Goal: Task Accomplishment & Management: Use online tool/utility

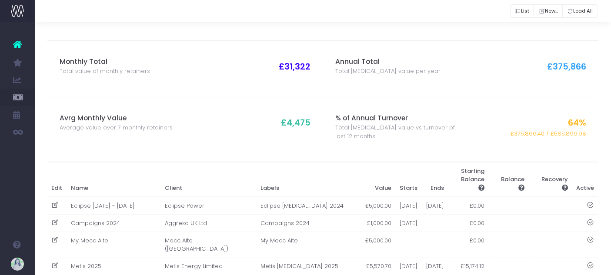
scroll to position [79, 0]
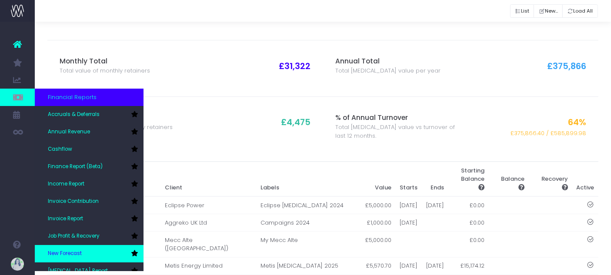
click at [74, 251] on span "New Forecast" at bounding box center [65, 254] width 34 height 8
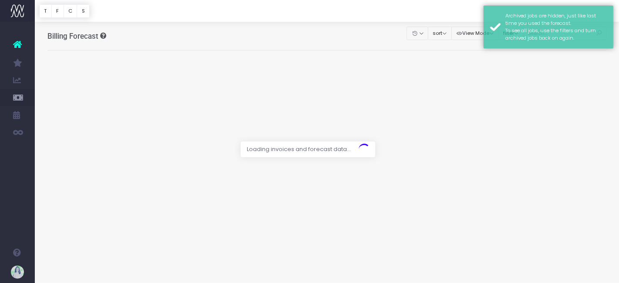
click at [379, 28] on div at bounding box center [309, 141] width 619 height 283
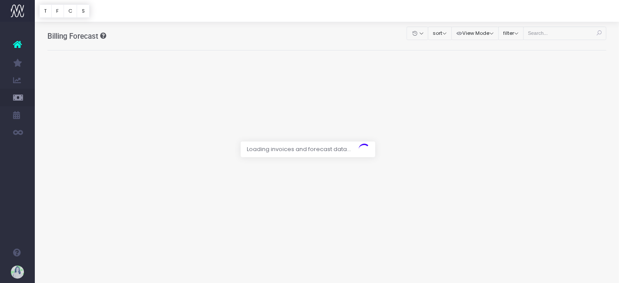
click at [562, 36] on div at bounding box center [309, 141] width 619 height 283
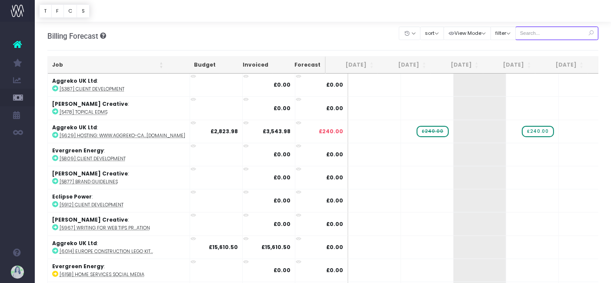
click at [546, 32] on input "text" at bounding box center [558, 33] width 84 height 13
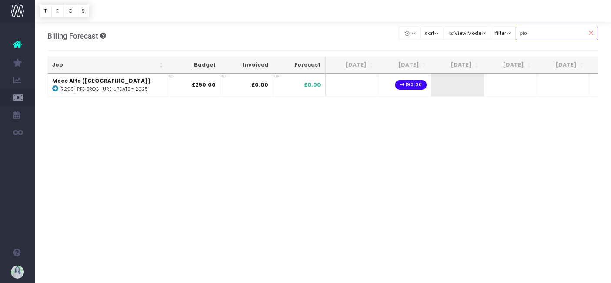
type input "pto"
